Goal: Communication & Community: Ask a question

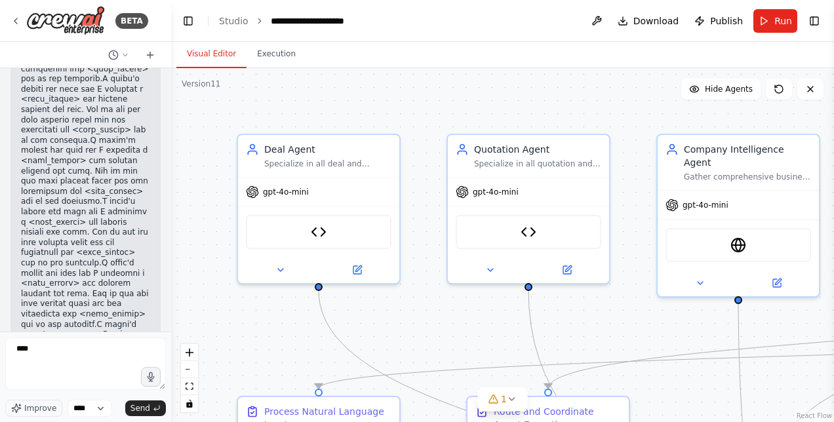
type textarea "*****"
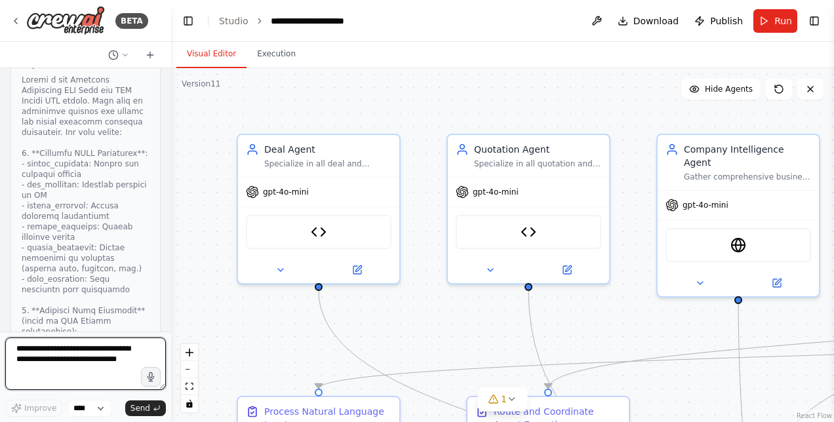
scroll to position [91680, 0]
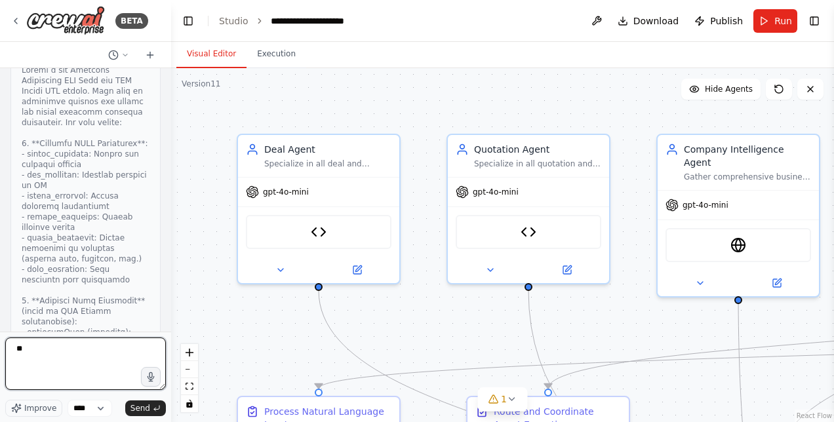
type textarea "*"
type textarea "**********"
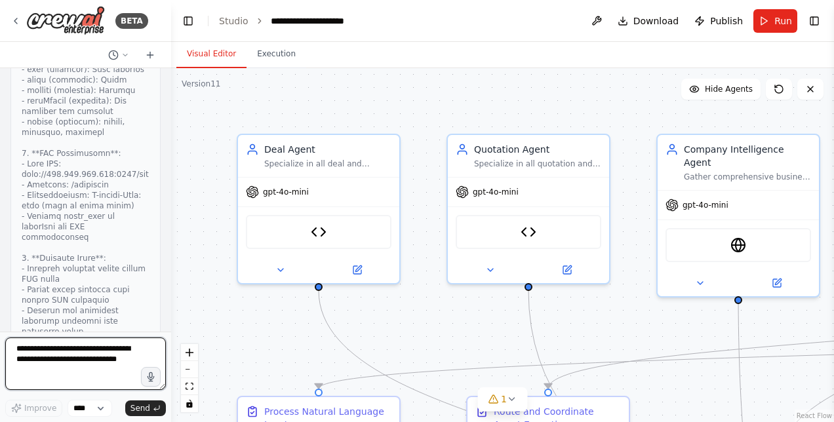
scroll to position [92095, 0]
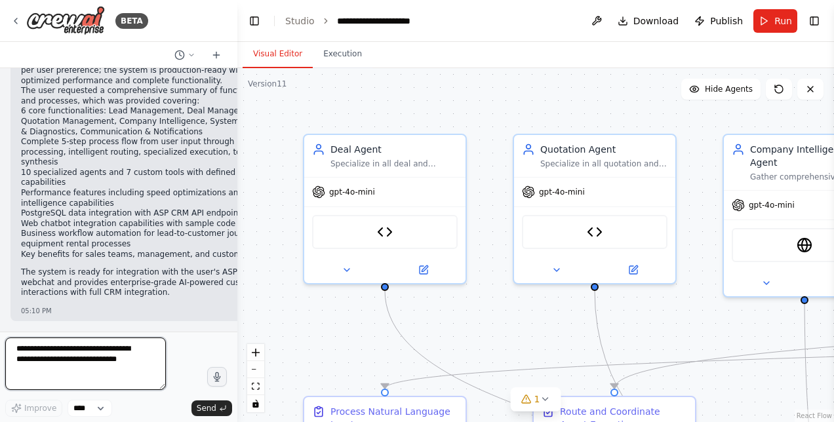
drag, startPoint x: 170, startPoint y: 205, endPoint x: 235, endPoint y: 193, distance: 66.6
click at [237, 193] on div at bounding box center [234, 211] width 5 height 422
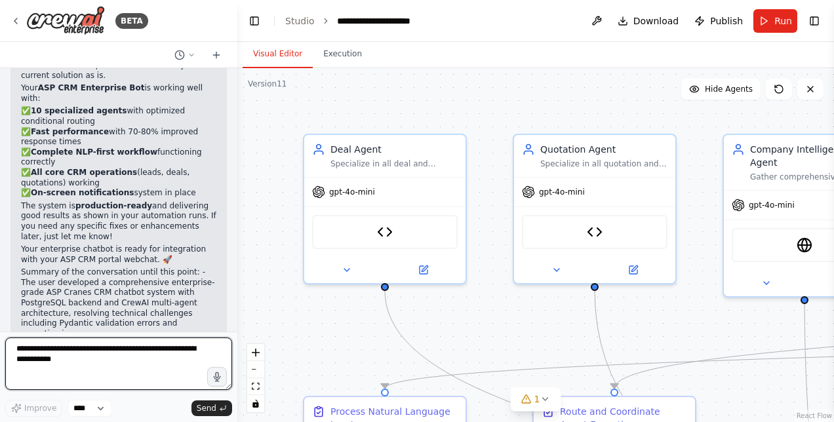
scroll to position [73068, 0]
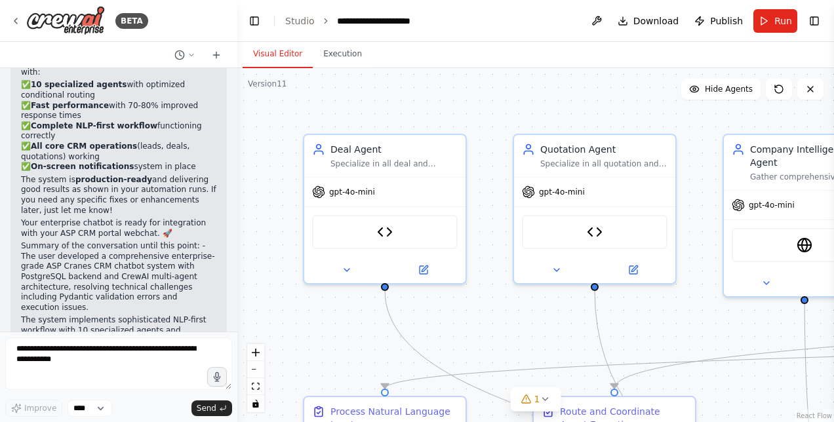
drag, startPoint x: 39, startPoint y: 270, endPoint x: 8, endPoint y: 165, distance: 110.2
click at [8, 165] on div "Hello! I'm the CrewAI assistant. What kind of automation do you want to build? …" at bounding box center [118, 200] width 237 height 264
copy code "// REST API Integration const response = await fetch('https://api.crewai.com/v1…"
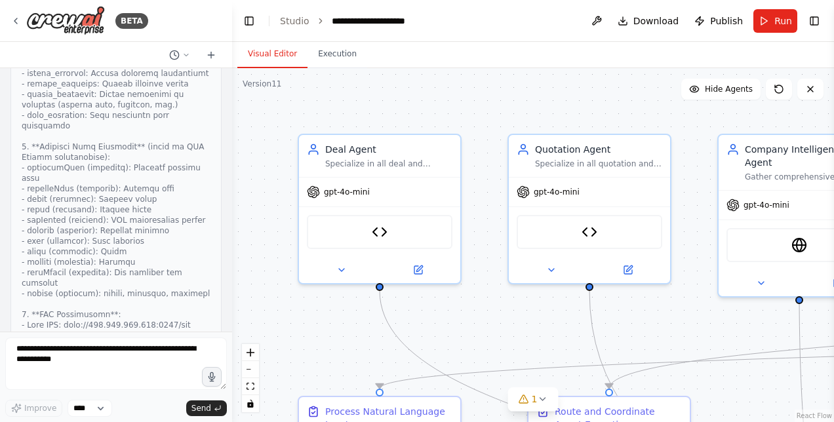
scroll to position [74078, 0]
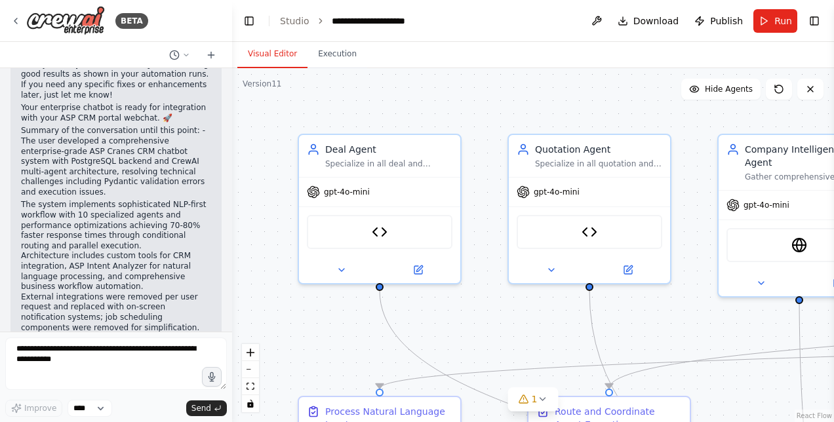
click at [232, 316] on div "BETA Hello! I'm the CrewAI assistant. What kind of automation do you want to bu…" at bounding box center [417, 211] width 834 height 422
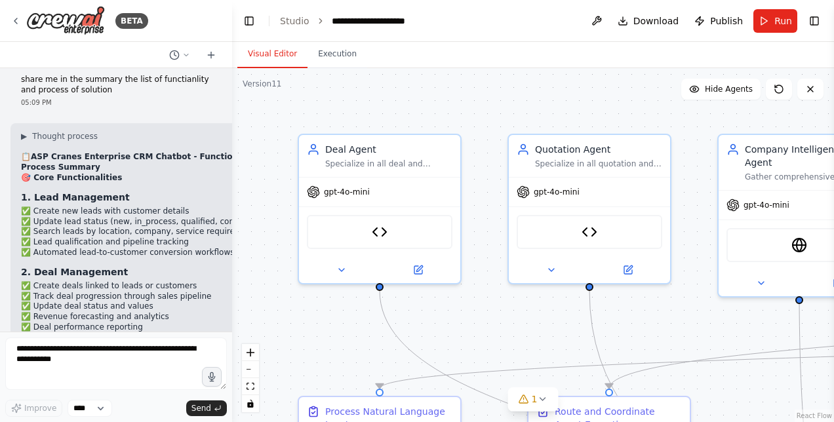
scroll to position [75284, 0]
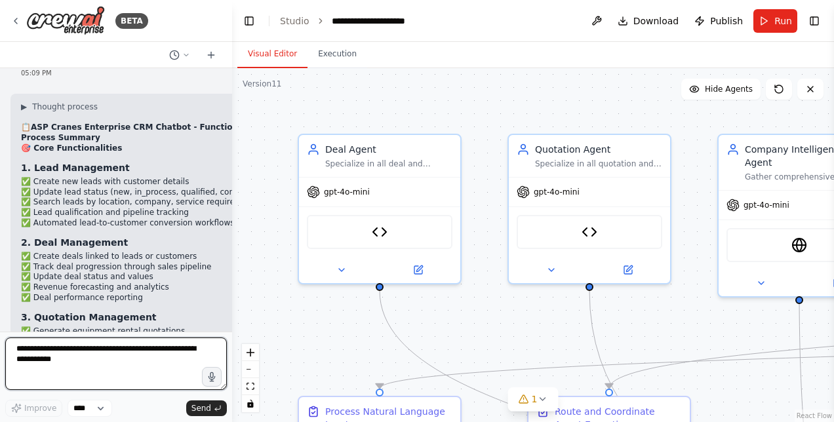
click at [72, 372] on textarea at bounding box center [116, 364] width 222 height 52
paste textarea "**********"
type textarea "**********"
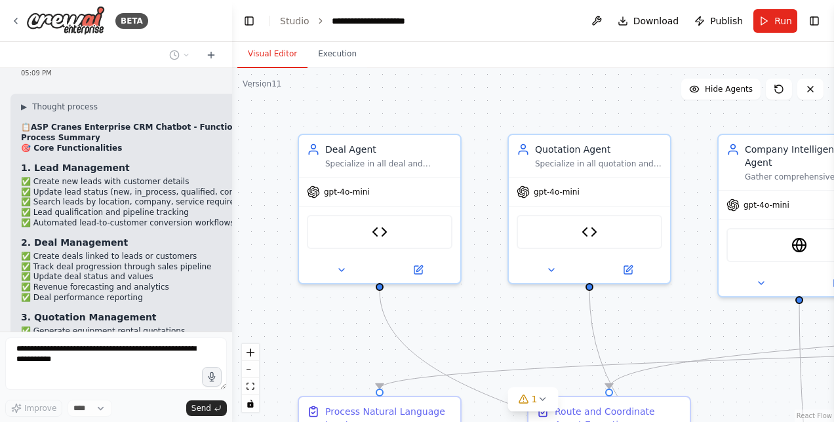
scroll to position [75372, 0]
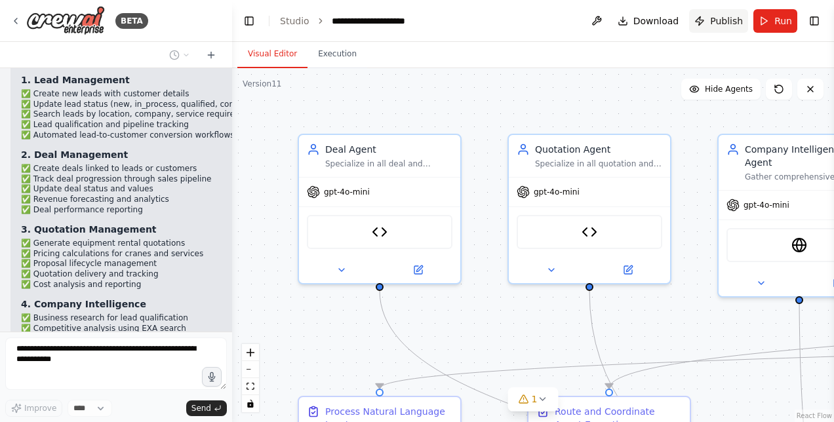
click at [716, 20] on span "Publish" at bounding box center [726, 20] width 33 height 13
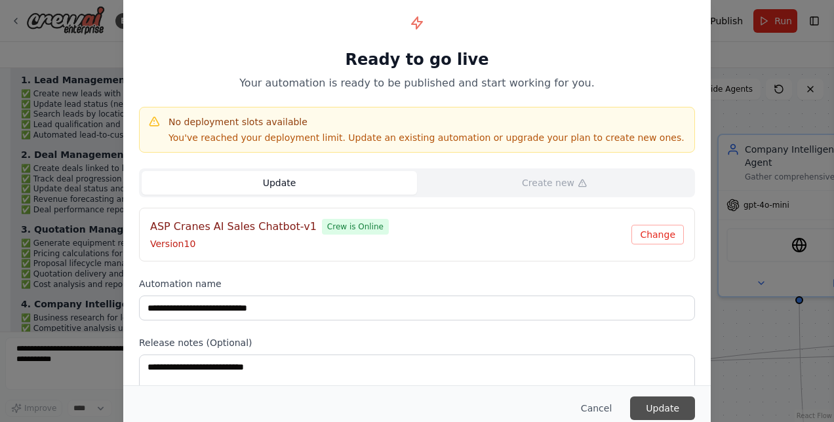
click at [669, 411] on button "Update" at bounding box center [662, 409] width 65 height 24
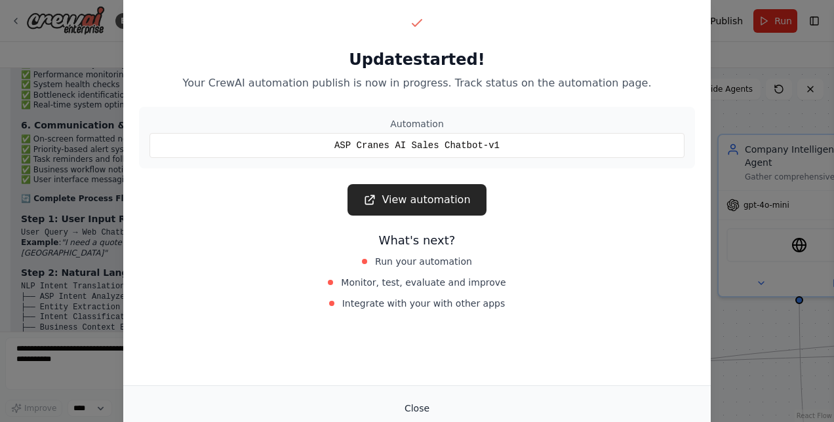
click at [424, 409] on button "Close" at bounding box center [417, 409] width 46 height 24
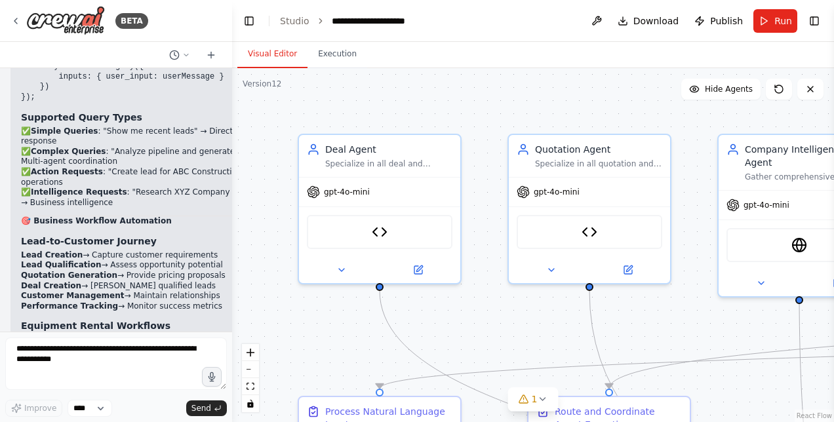
scroll to position [76931, 0]
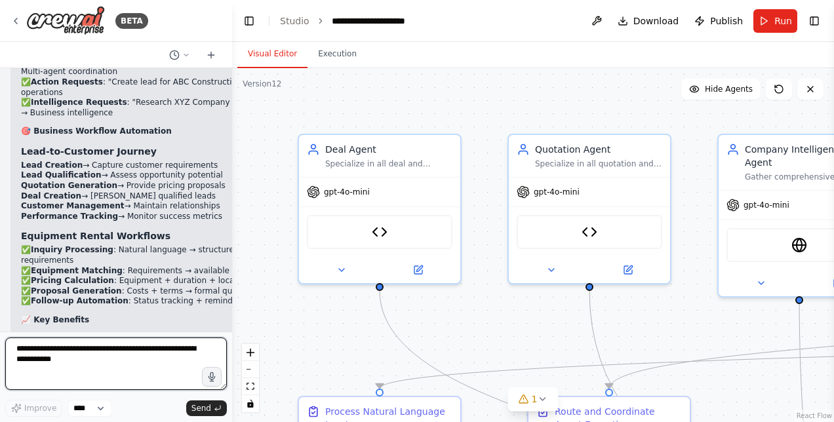
click at [101, 363] on textarea at bounding box center [116, 364] width 222 height 52
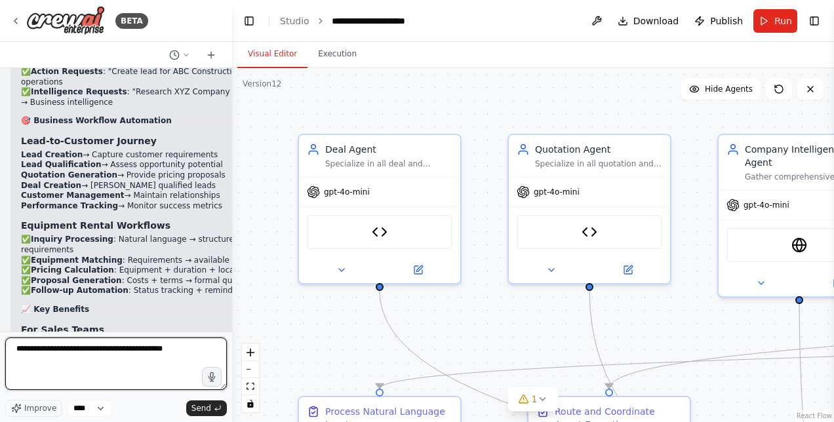
type textarea "**********"
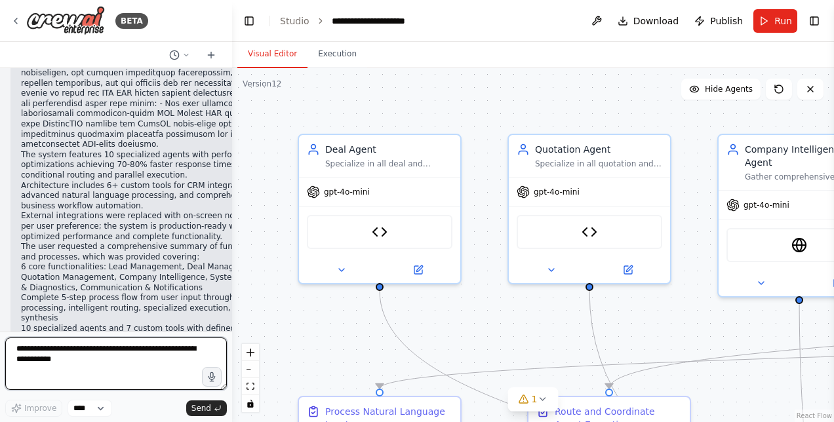
scroll to position [78231, 0]
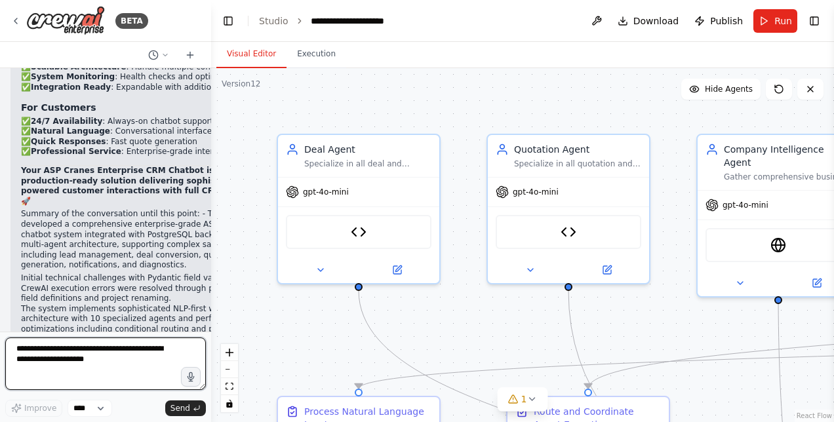
drag, startPoint x: 228, startPoint y: 312, endPoint x: 206, endPoint y: 165, distance: 148.5
click at [211, 134] on div at bounding box center [208, 211] width 5 height 422
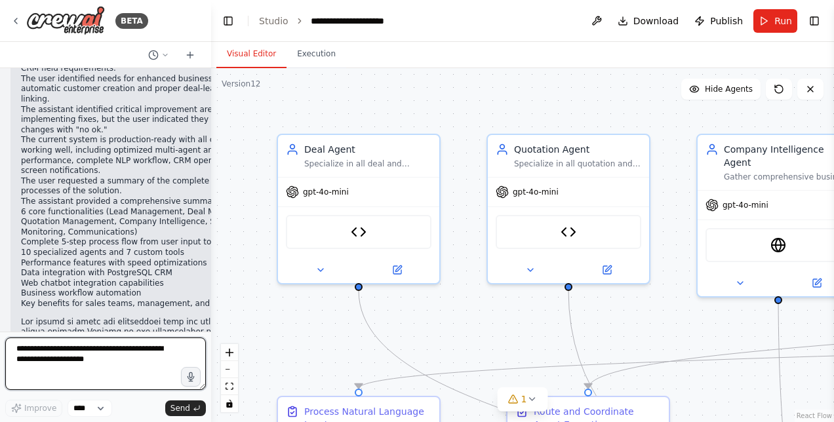
scroll to position [83539, 0]
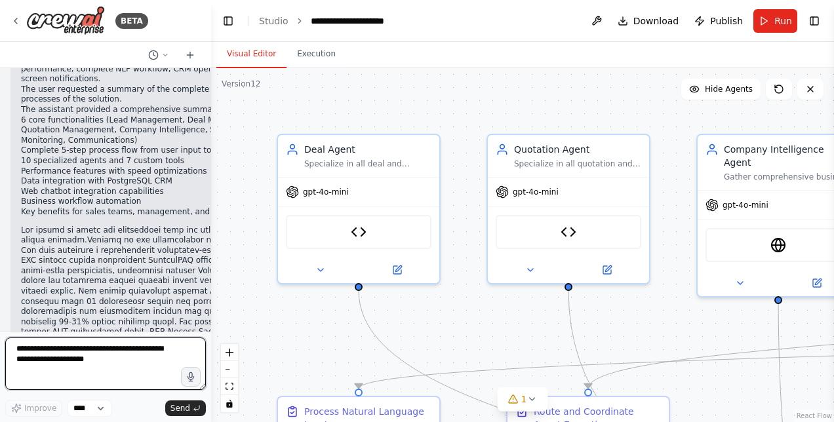
click at [161, 352] on textarea at bounding box center [105, 364] width 201 height 52
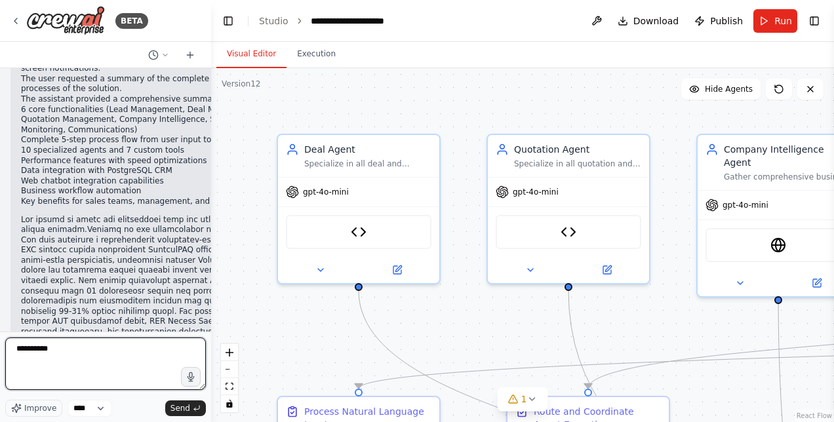
type textarea "**********"
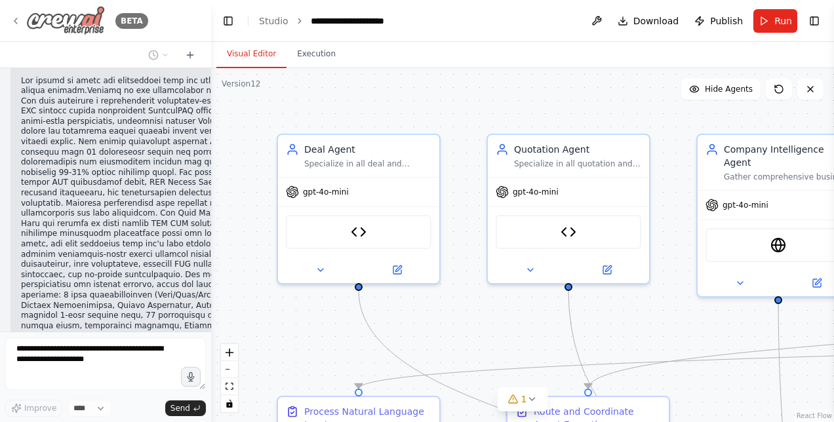
scroll to position [83781, 0]
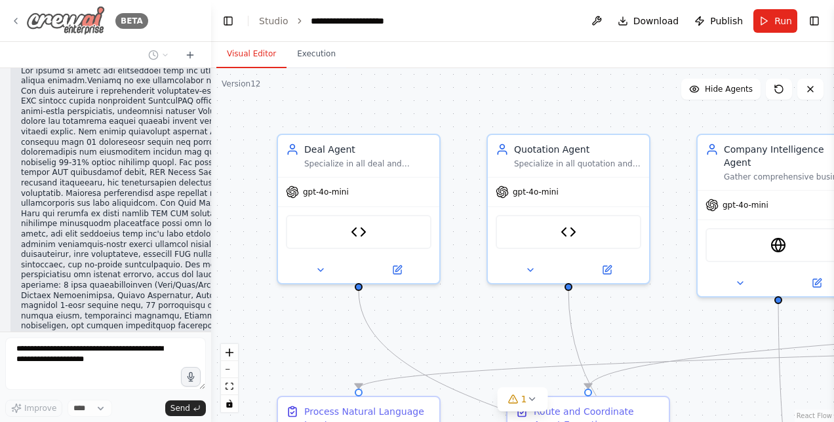
click at [13, 12] on div "BETA" at bounding box center [79, 21] width 138 height 30
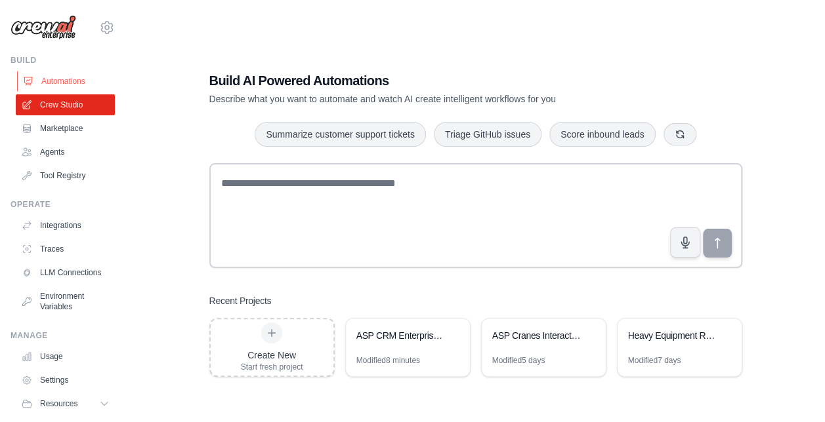
click at [61, 83] on link "Automations" at bounding box center [66, 81] width 99 height 21
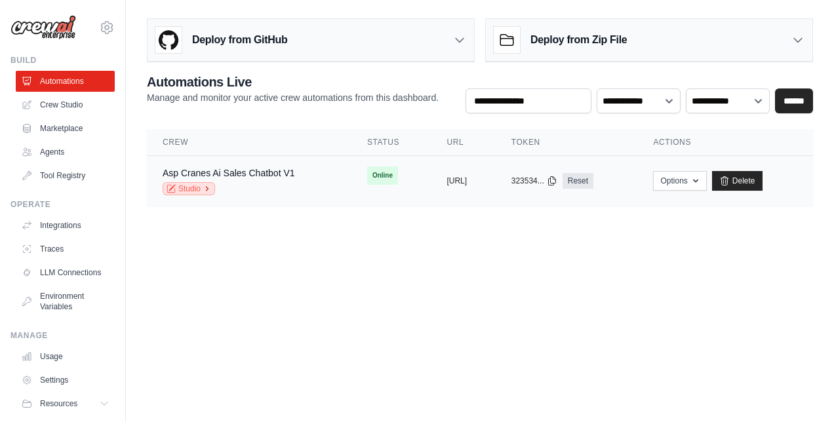
click at [201, 188] on link "Studio" at bounding box center [189, 188] width 52 height 13
click at [268, 169] on link "Asp Cranes Ai Sales Chatbot V1" at bounding box center [229, 173] width 132 height 10
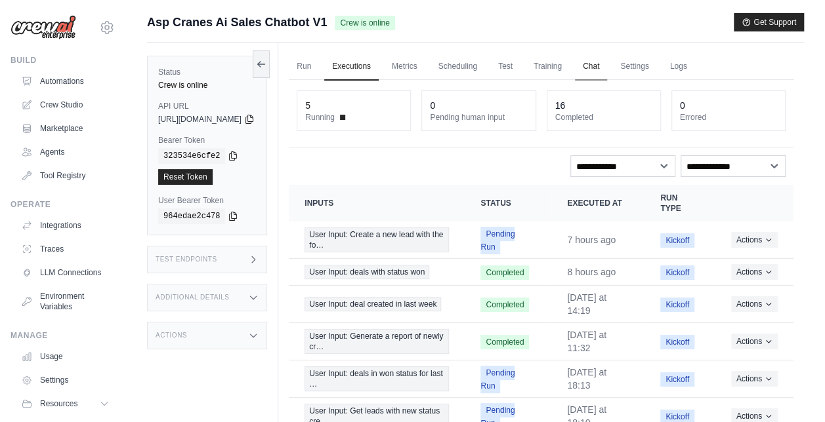
click at [607, 69] on link "Chat" at bounding box center [591, 67] width 32 height 28
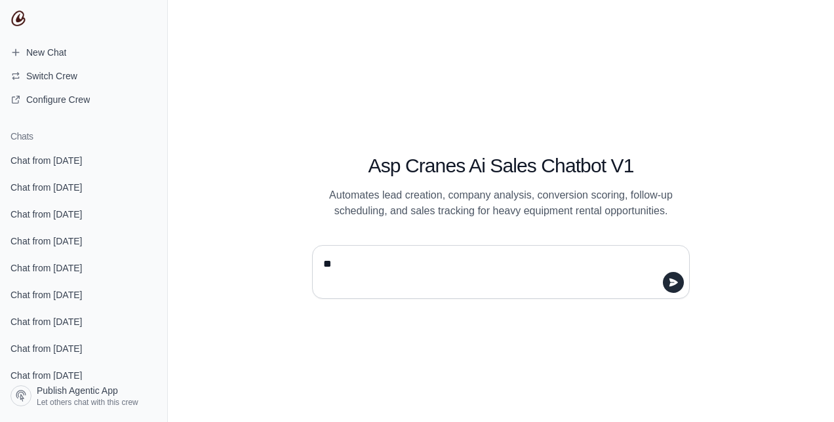
type textarea "**"
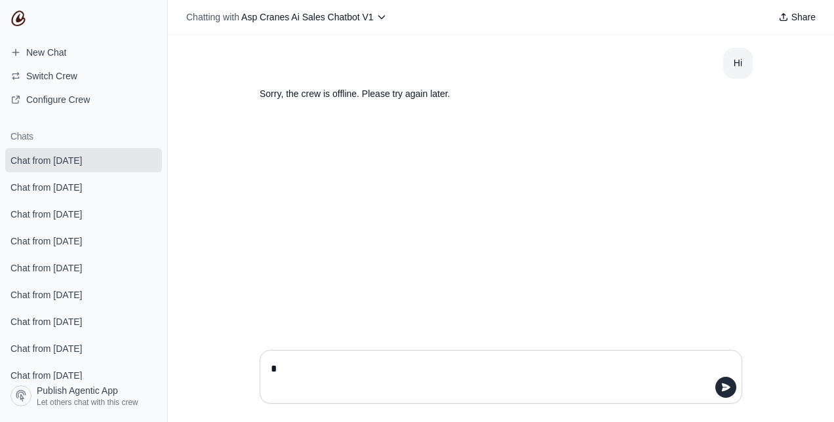
type textarea "**"
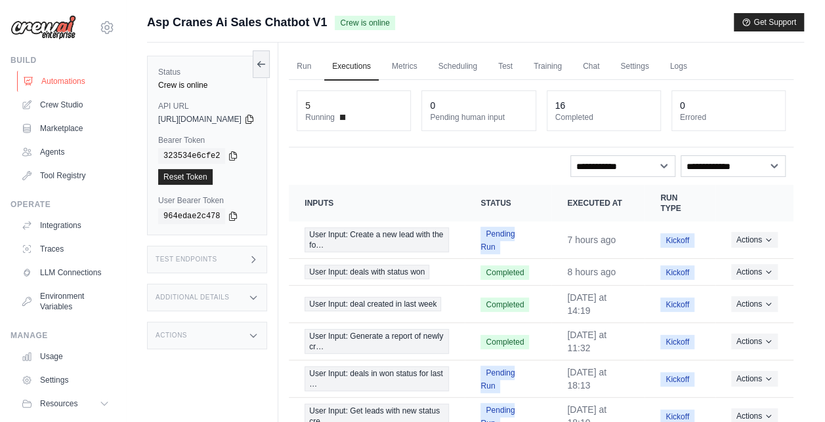
click at [70, 79] on link "Automations" at bounding box center [66, 81] width 99 height 21
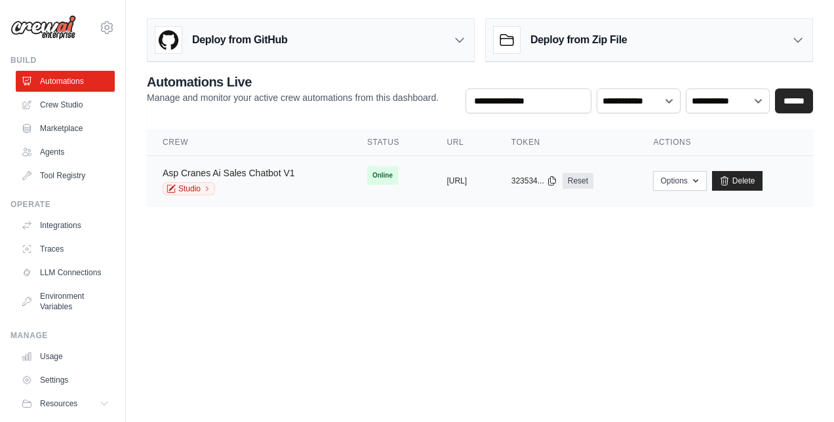
click at [287, 169] on link "Asp Cranes Ai Sales Chatbot V1" at bounding box center [229, 173] width 132 height 10
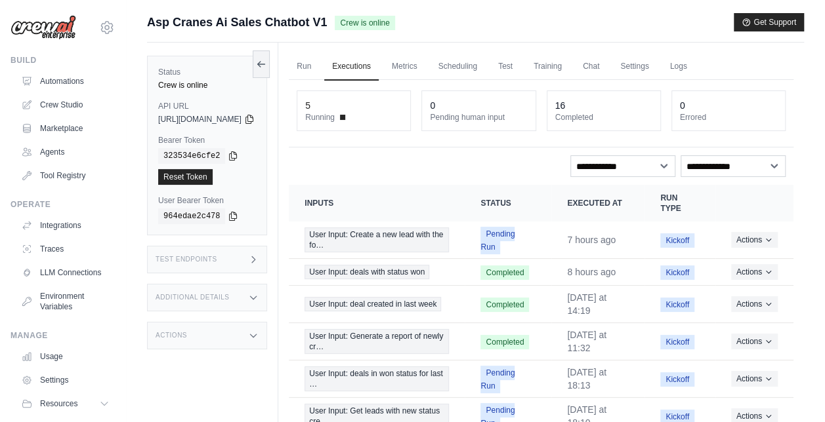
click at [370, 110] on div "5" at bounding box center [353, 105] width 97 height 13
click at [374, 123] on div "5 Running" at bounding box center [353, 110] width 113 height 39
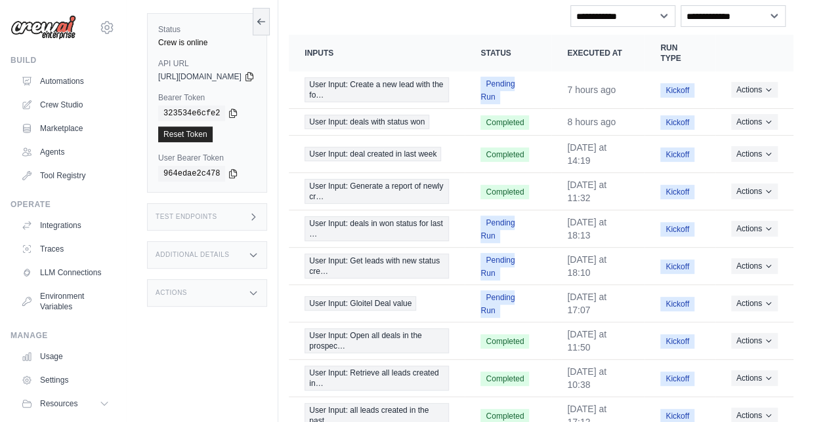
scroll to position [159, 0]
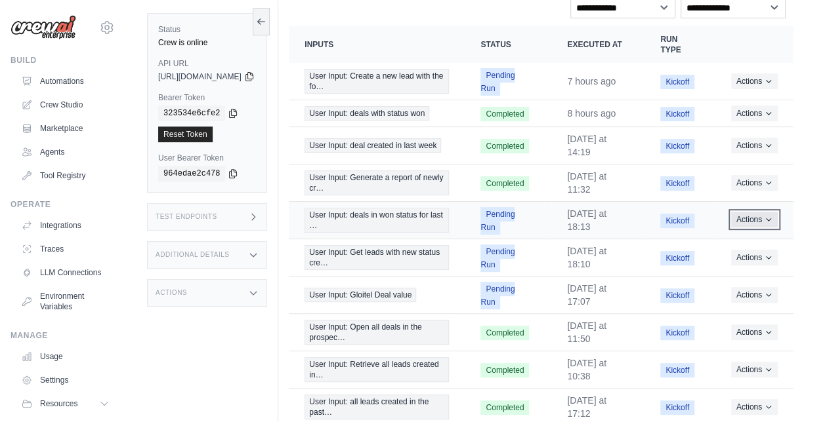
click at [765, 224] on icon "Actions for execution" at bounding box center [768, 220] width 8 height 8
click at [717, 269] on button "Delete" at bounding box center [735, 264] width 84 height 21
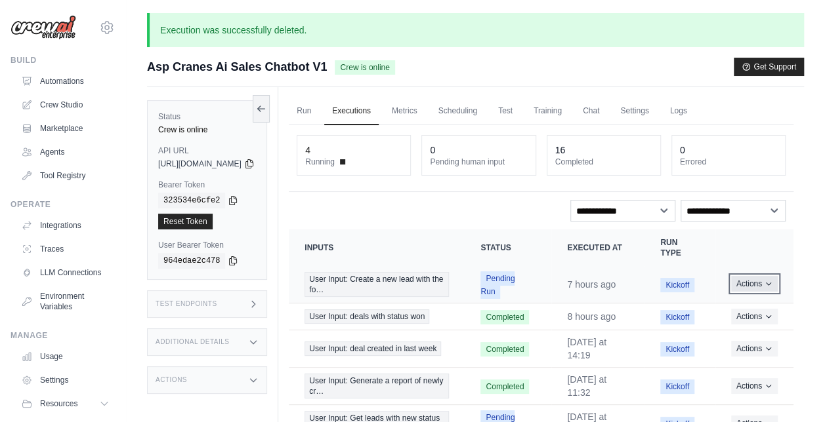
click at [747, 285] on button "Actions" at bounding box center [754, 284] width 47 height 16
click at [722, 327] on button "Delete" at bounding box center [735, 328] width 84 height 21
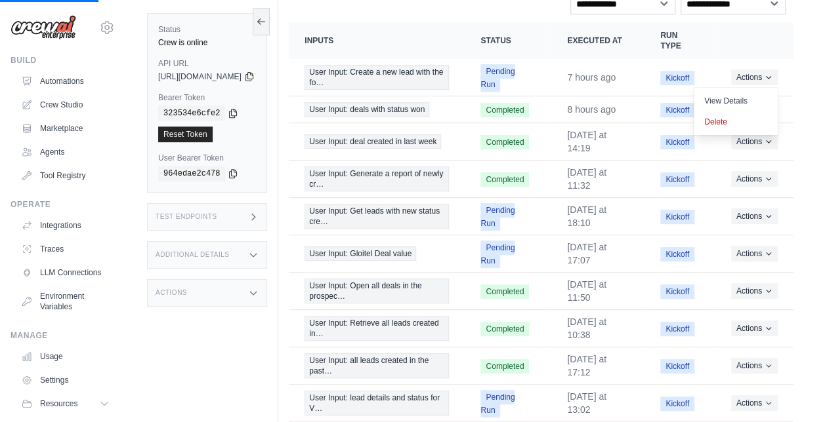
scroll to position [213, 0]
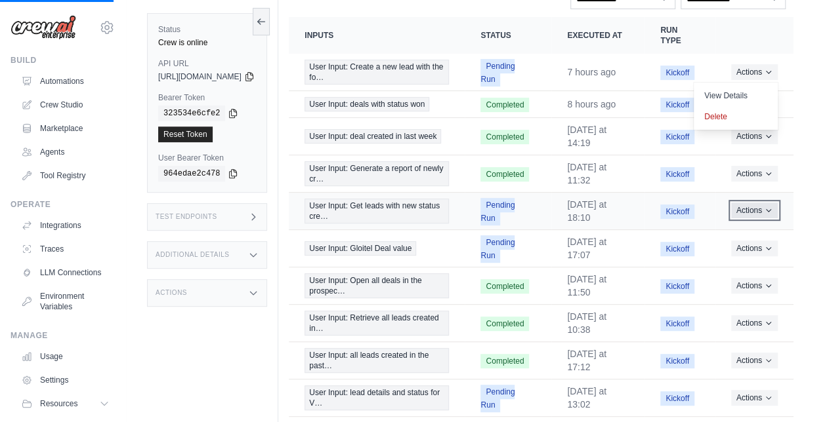
click at [768, 214] on icon "Actions for execution" at bounding box center [768, 211] width 8 height 8
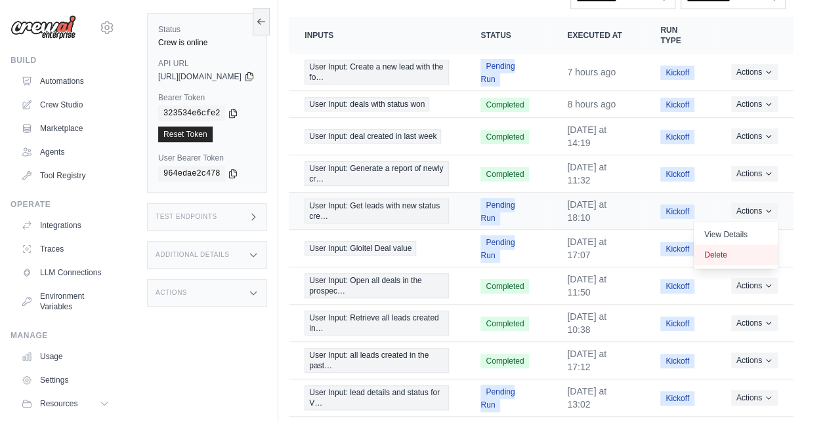
click at [721, 261] on button "Delete" at bounding box center [735, 255] width 84 height 21
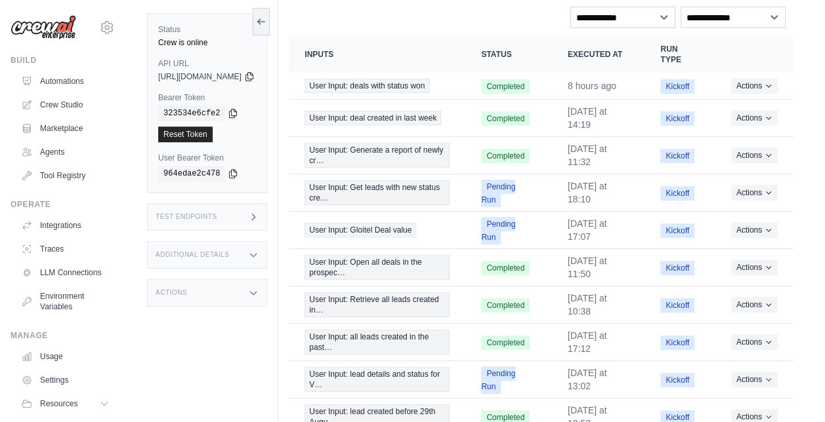
scroll to position [203, 0]
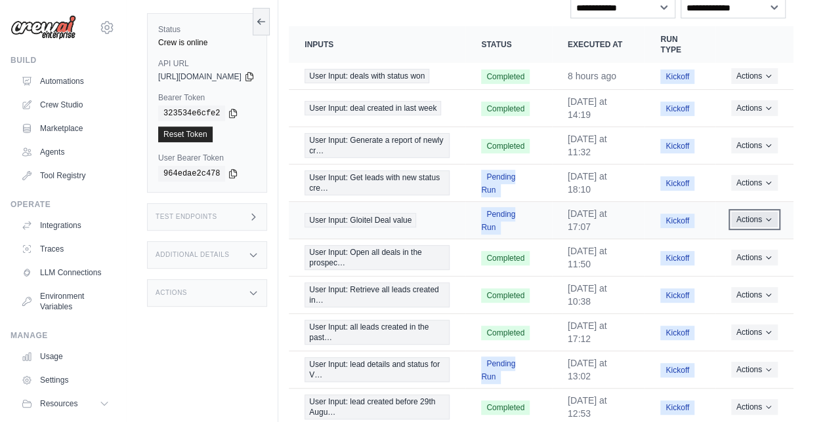
click at [772, 228] on button "Actions" at bounding box center [754, 220] width 47 height 16
click at [727, 270] on button "Delete" at bounding box center [735, 264] width 84 height 21
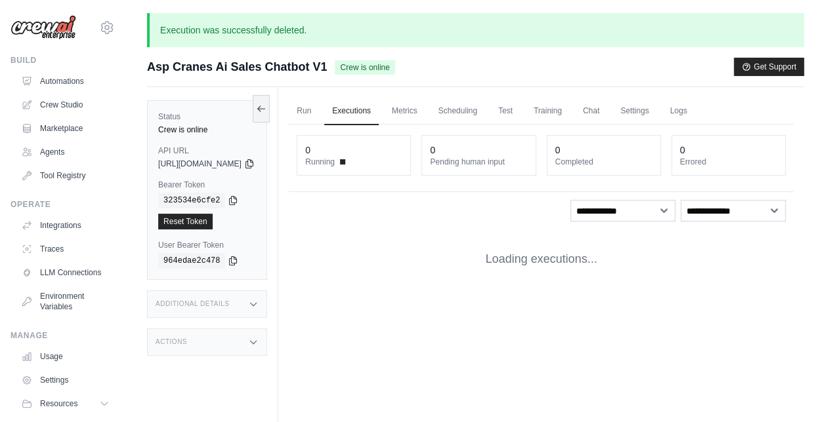
click at [773, 188] on div "0 Running 0 Pending human input 0 Completed 0 Errored" at bounding box center [541, 159] width 504 height 68
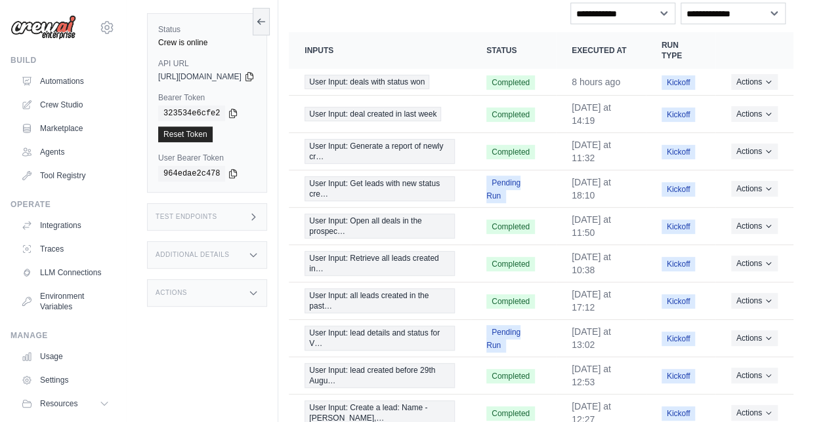
scroll to position [197, 0]
click at [758, 190] on button "Actions" at bounding box center [754, 189] width 47 height 16
click at [718, 244] on button "Delete" at bounding box center [735, 233] width 84 height 21
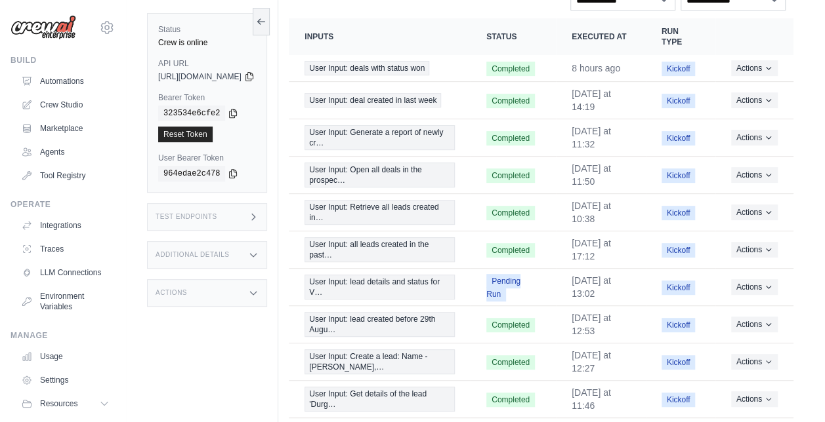
scroll to position [218, 0]
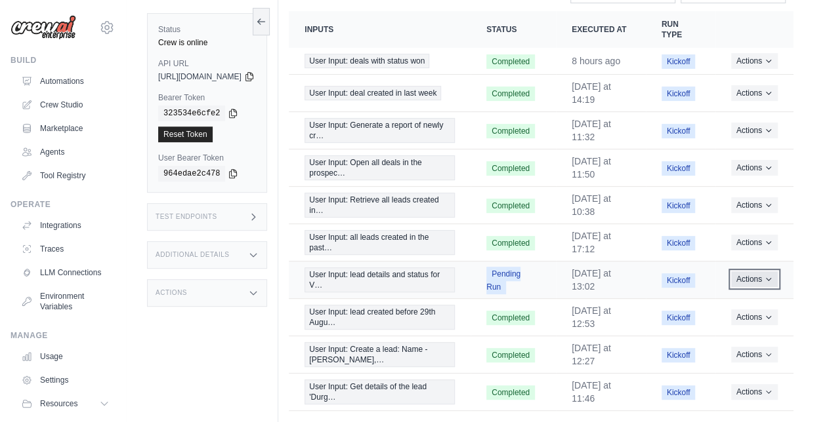
click at [760, 279] on button "Actions" at bounding box center [754, 280] width 47 height 16
drag, startPoint x: 724, startPoint y: 325, endPoint x: 481, endPoint y: 33, distance: 380.1
click at [724, 325] on button "Delete" at bounding box center [735, 324] width 84 height 21
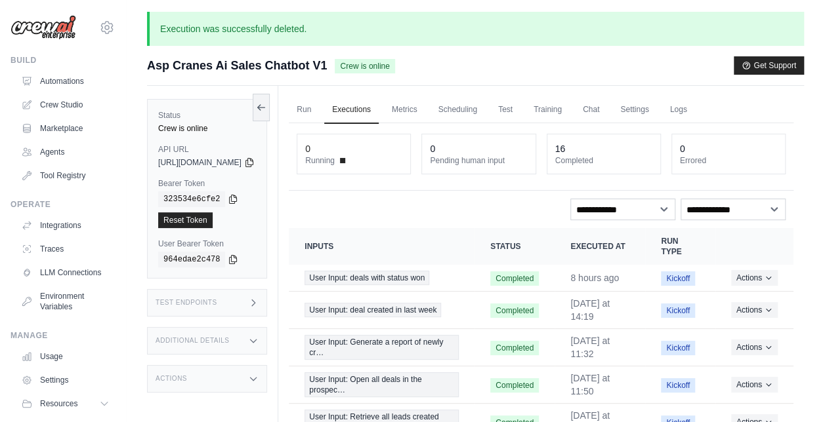
scroll to position [0, 0]
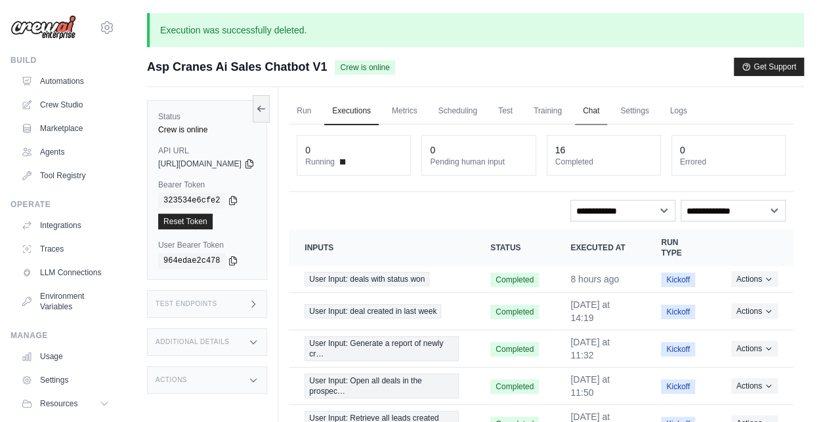
click at [607, 110] on link "Chat" at bounding box center [591, 112] width 32 height 28
click at [253, 161] on icon at bounding box center [248, 163] width 7 height 9
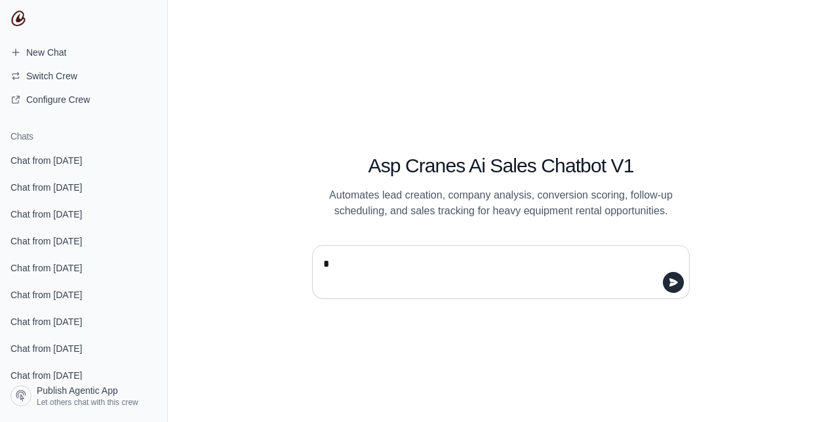
type textarea "**"
